Goal: Task Accomplishment & Management: Complete application form

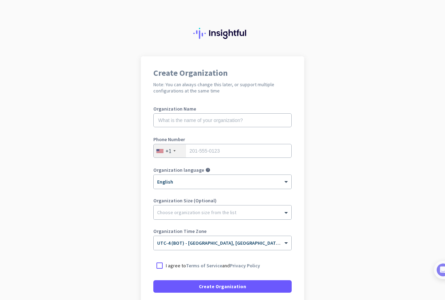
scroll to position [57, 0]
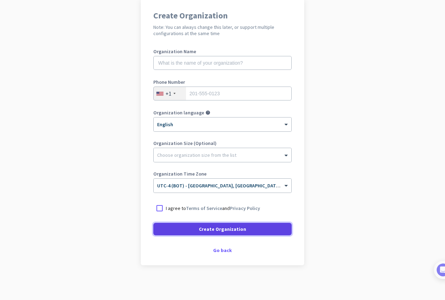
click at [219, 231] on span "Create Organization" at bounding box center [222, 229] width 47 height 7
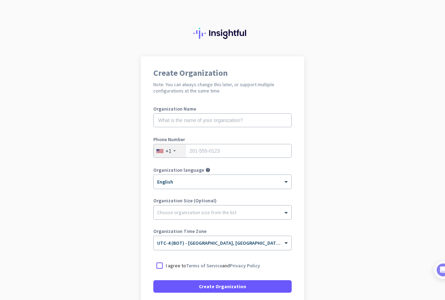
scroll to position [57, 0]
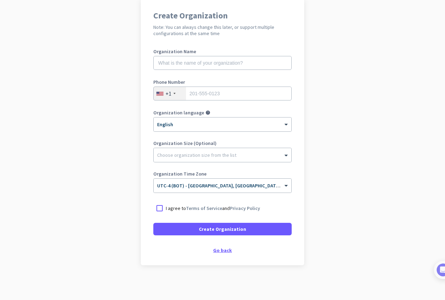
click at [220, 248] on div "Go back" at bounding box center [222, 250] width 138 height 5
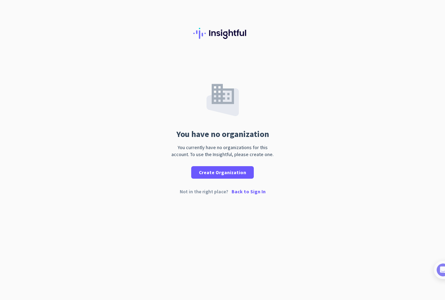
click at [246, 190] on p "Back to Sign In" at bounding box center [249, 191] width 34 height 5
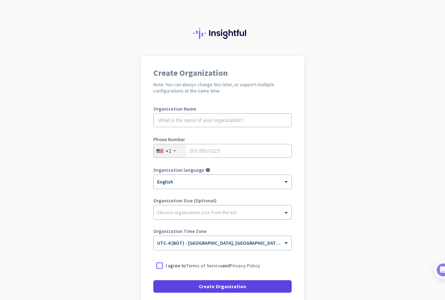
scroll to position [57, 0]
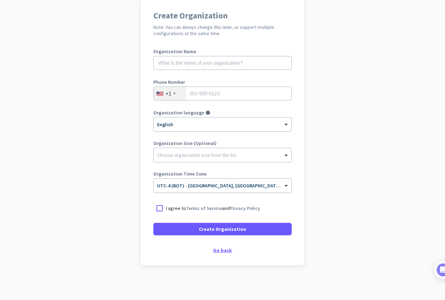
click at [222, 248] on div "Go back" at bounding box center [222, 250] width 138 height 5
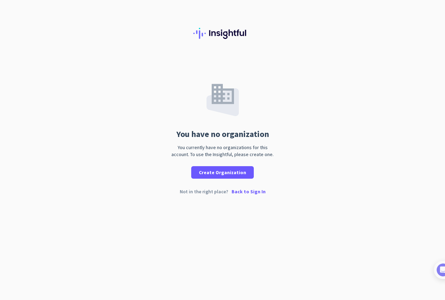
click at [239, 193] on p "Back to Sign In" at bounding box center [249, 191] width 34 height 5
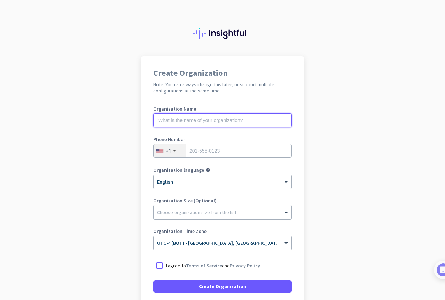
click at [200, 121] on input "text" at bounding box center [222, 120] width 138 height 14
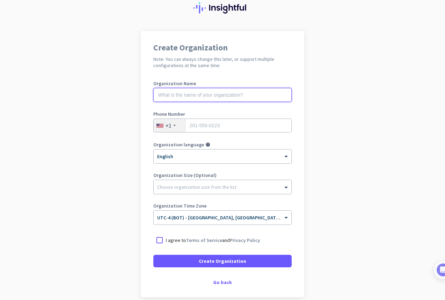
scroll to position [57, 0]
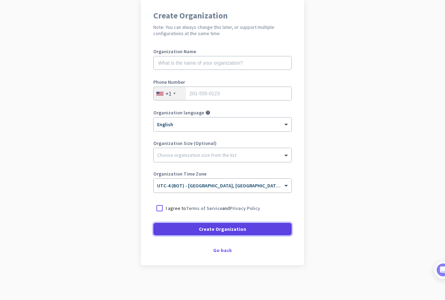
click at [252, 229] on span at bounding box center [222, 229] width 138 height 17
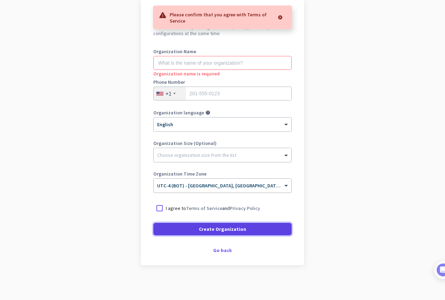
click at [253, 229] on span at bounding box center [222, 229] width 138 height 17
click at [253, 230] on span at bounding box center [222, 229] width 138 height 17
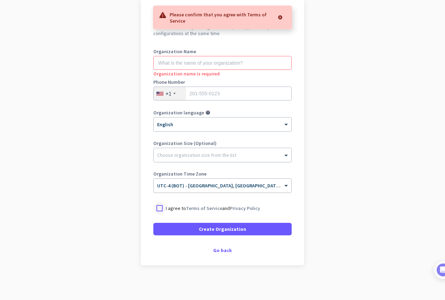
click at [153, 211] on div at bounding box center [159, 208] width 13 height 13
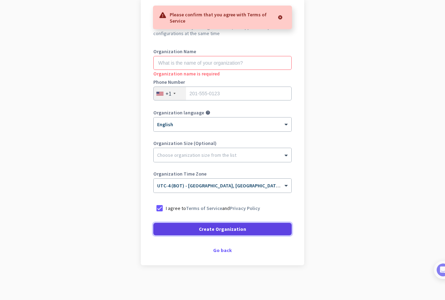
click at [171, 226] on span at bounding box center [222, 229] width 138 height 17
click at [227, 231] on span "Create Organization" at bounding box center [222, 229] width 47 height 7
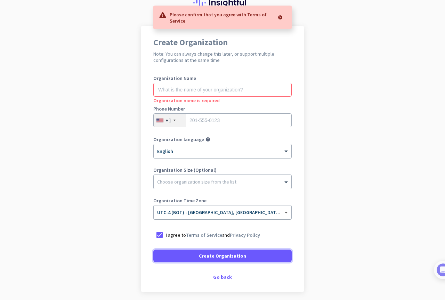
scroll to position [0, 0]
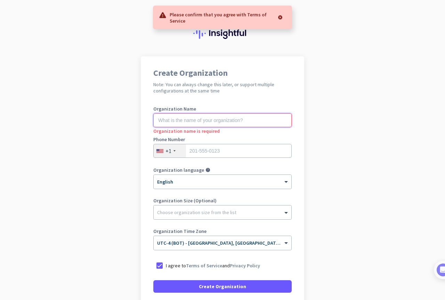
click at [228, 123] on input "text" at bounding box center [222, 120] width 138 height 14
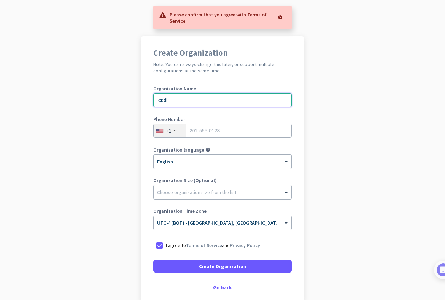
scroll to position [57, 0]
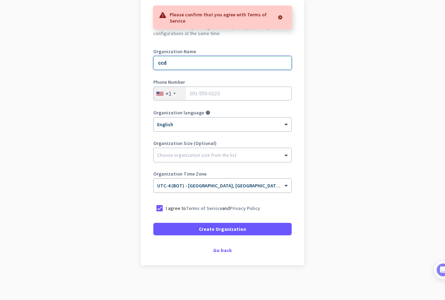
type input "ccd"
click at [204, 102] on div "Phone Number +1" at bounding box center [222, 94] width 138 height 28
click at [204, 98] on input "tel" at bounding box center [222, 94] width 138 height 14
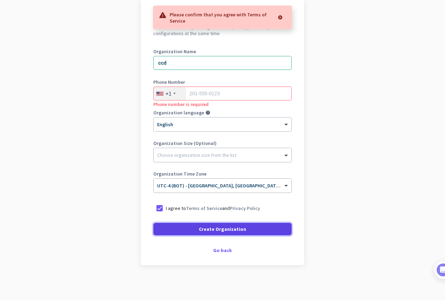
click at [216, 229] on span "Create Organization" at bounding box center [222, 229] width 47 height 7
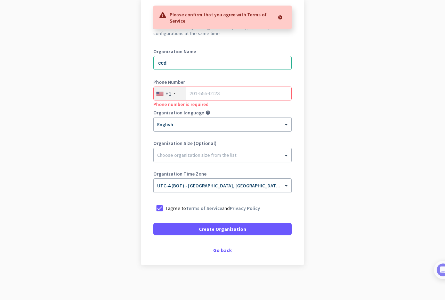
click at [279, 22] on div at bounding box center [280, 17] width 13 height 14
click at [215, 253] on div "Go back" at bounding box center [222, 250] width 138 height 5
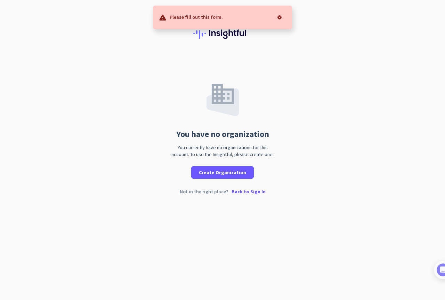
click at [202, 151] on div "You currently have no organizations for this account. To use the Insightful, pl…" at bounding box center [223, 151] width 108 height 14
